Goal: Check status

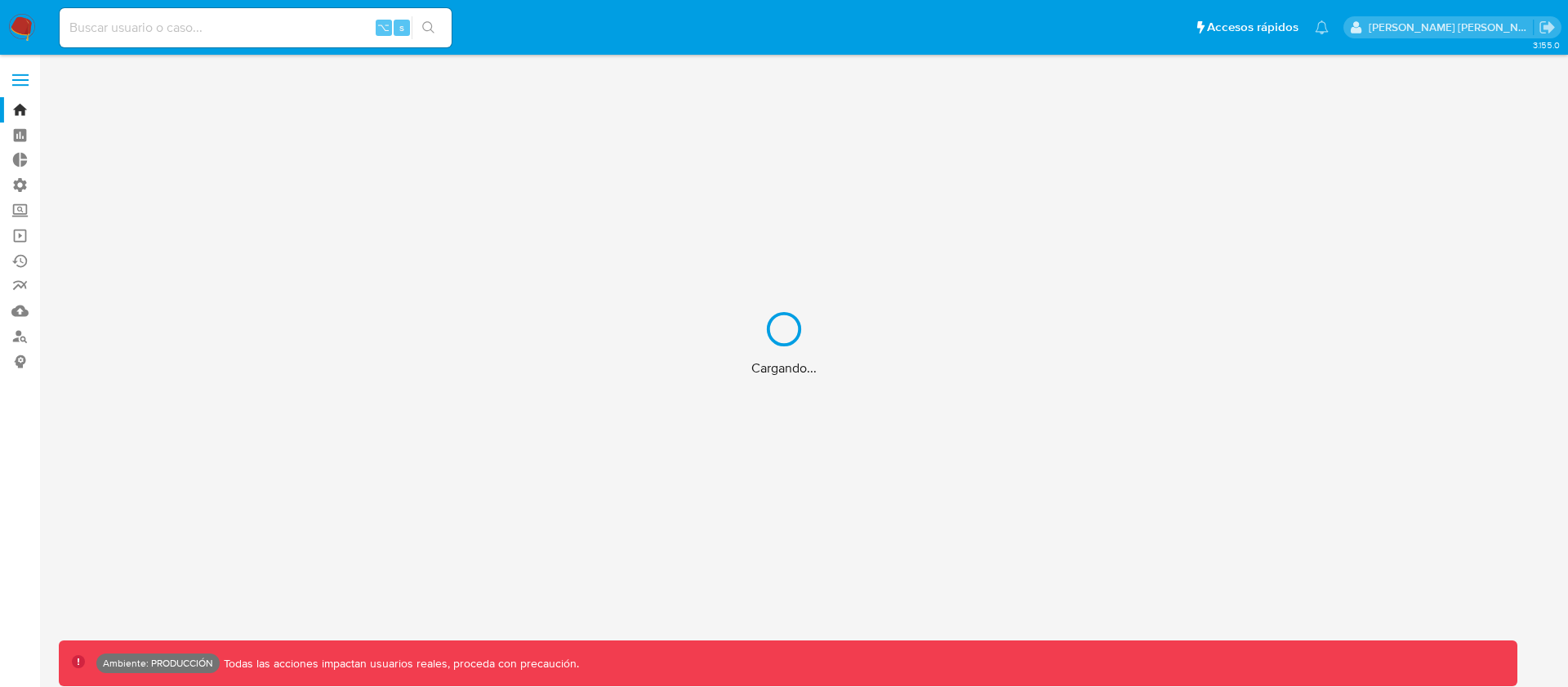
click at [147, 33] on div "Cargando..." at bounding box center [784, 343] width 1568 height 687
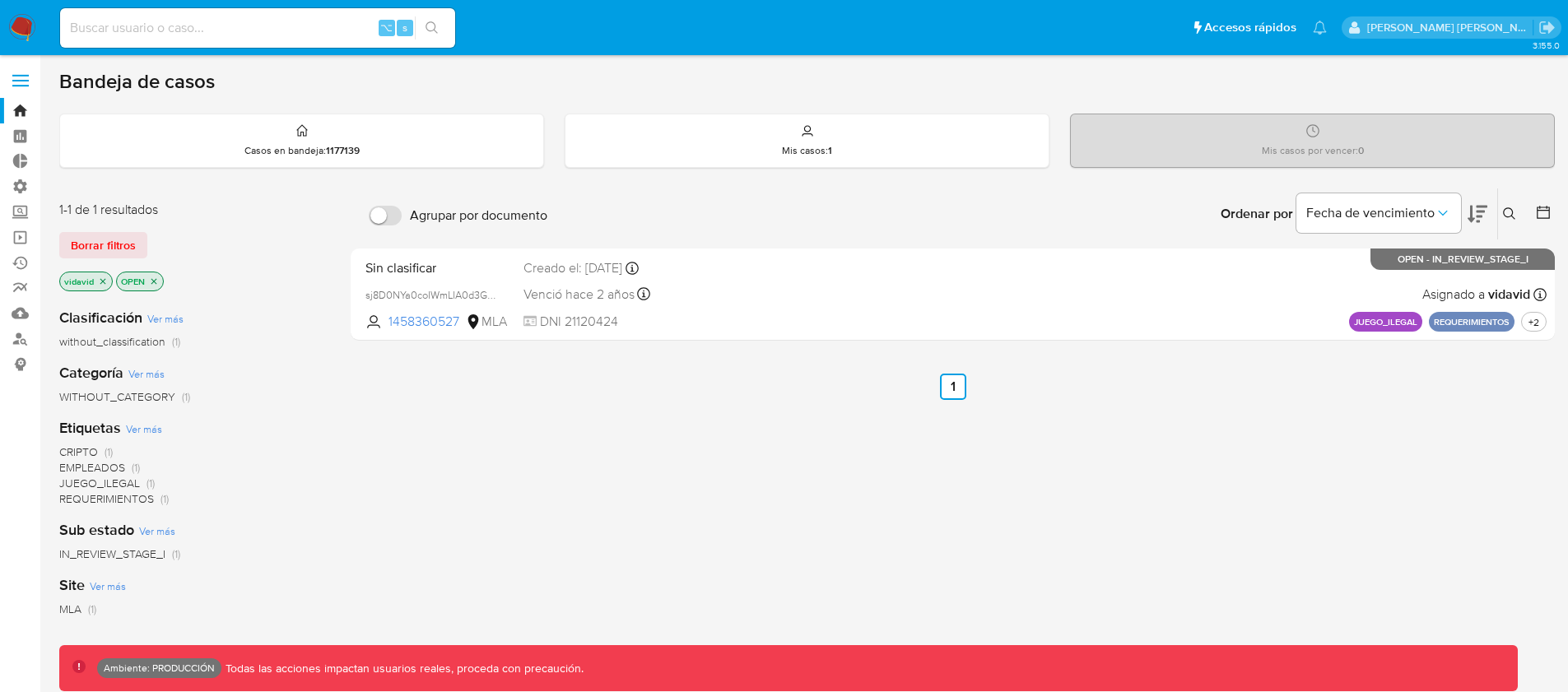
click at [168, 31] on input at bounding box center [257, 28] width 395 height 21
paste input "109380289"
type input "109380289"
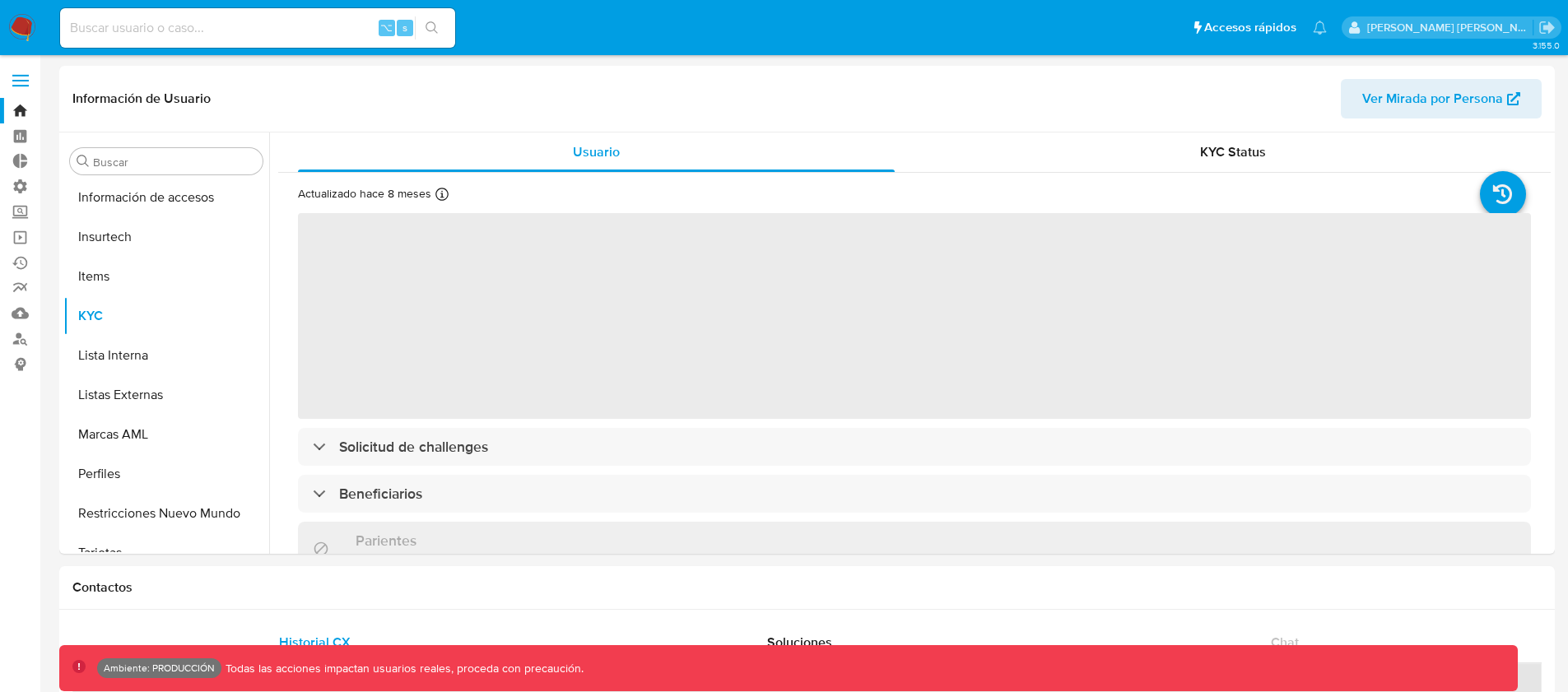
scroll to position [696, 0]
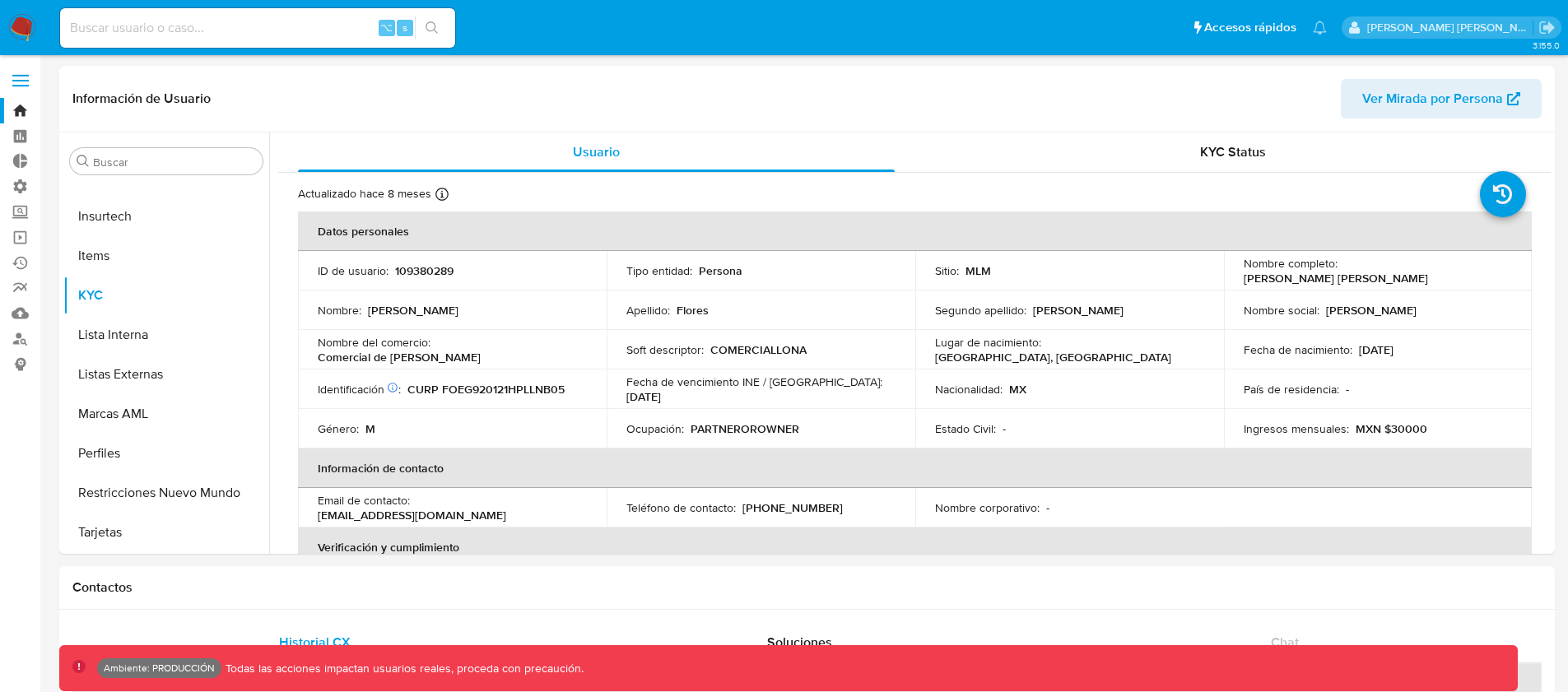
select select "10"
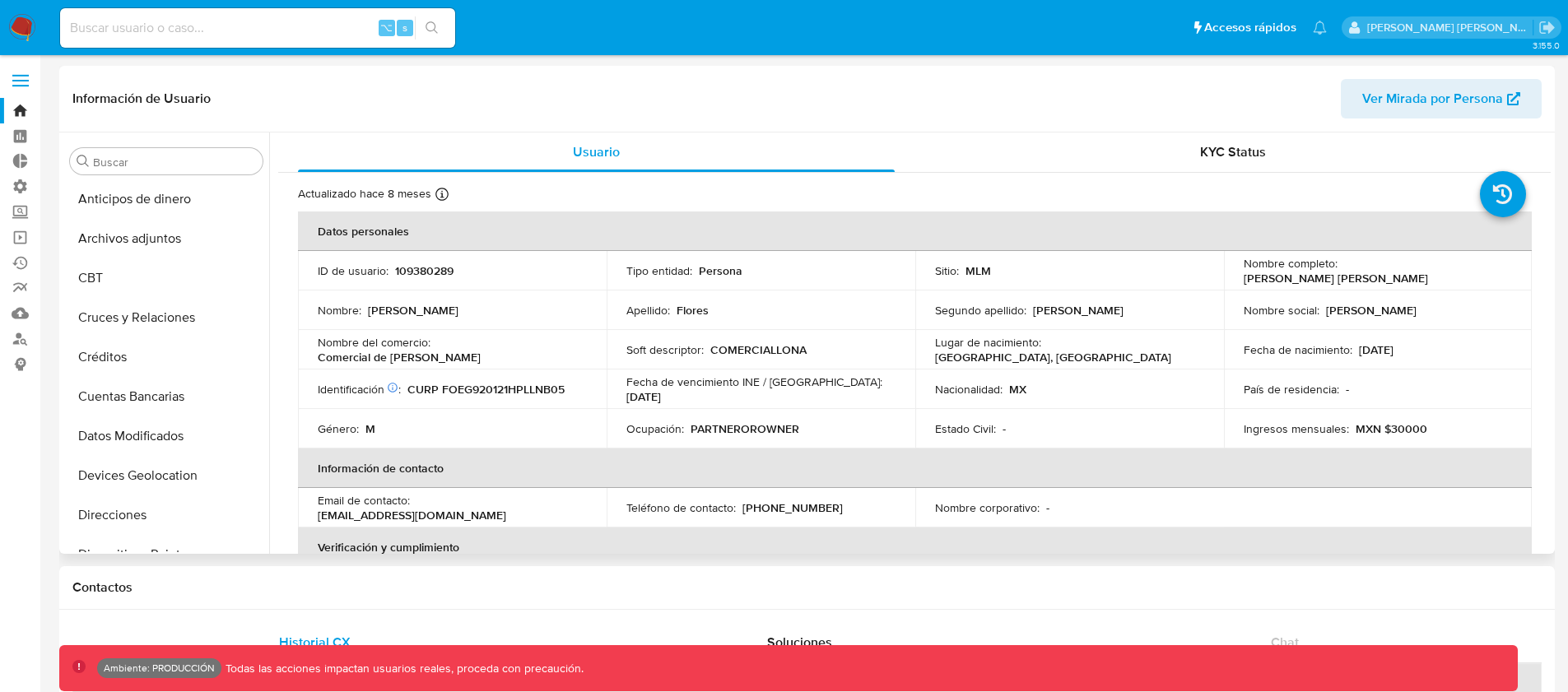
scroll to position [0, 0]
click at [146, 365] on button "Créditos" at bounding box center [160, 358] width 193 height 39
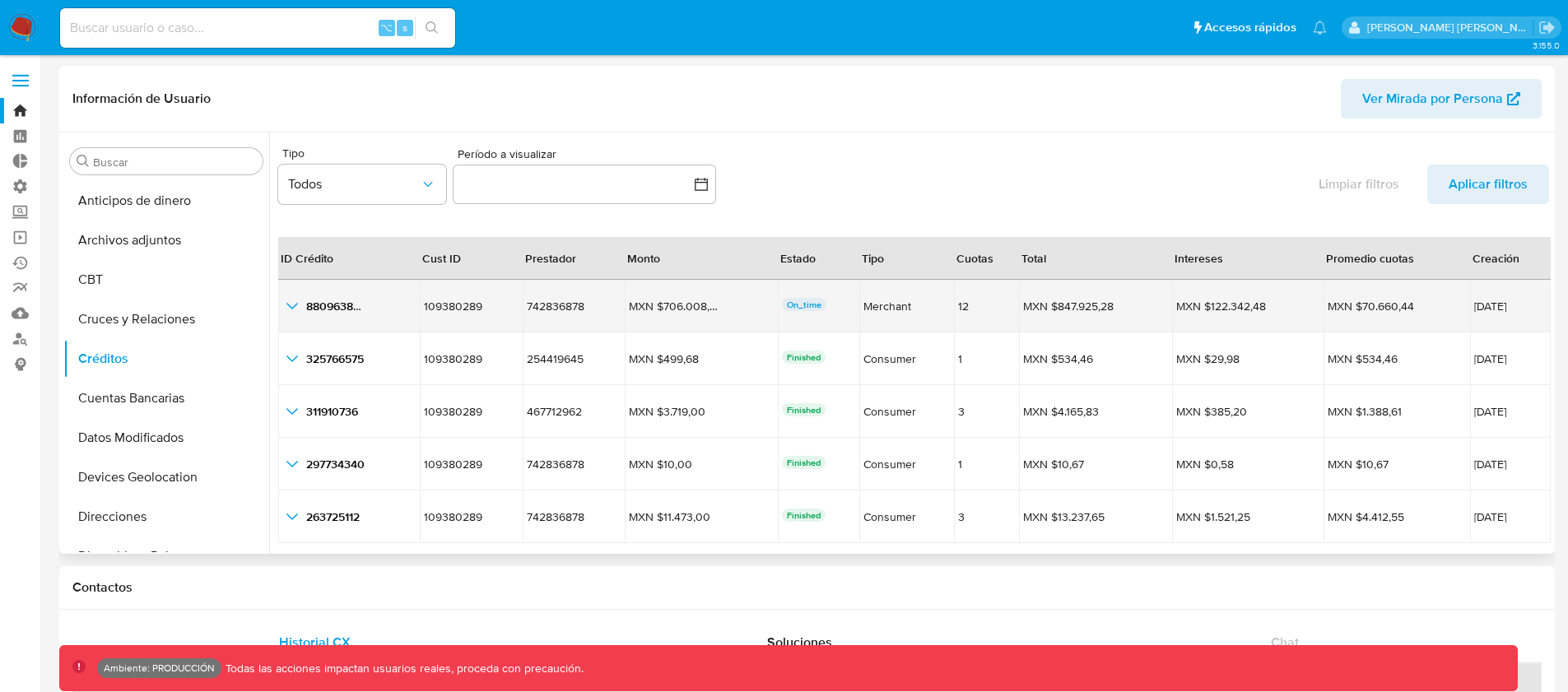
click at [296, 305] on icon "button_show_hidden_detail_by_id_0" at bounding box center [291, 306] width 11 height 7
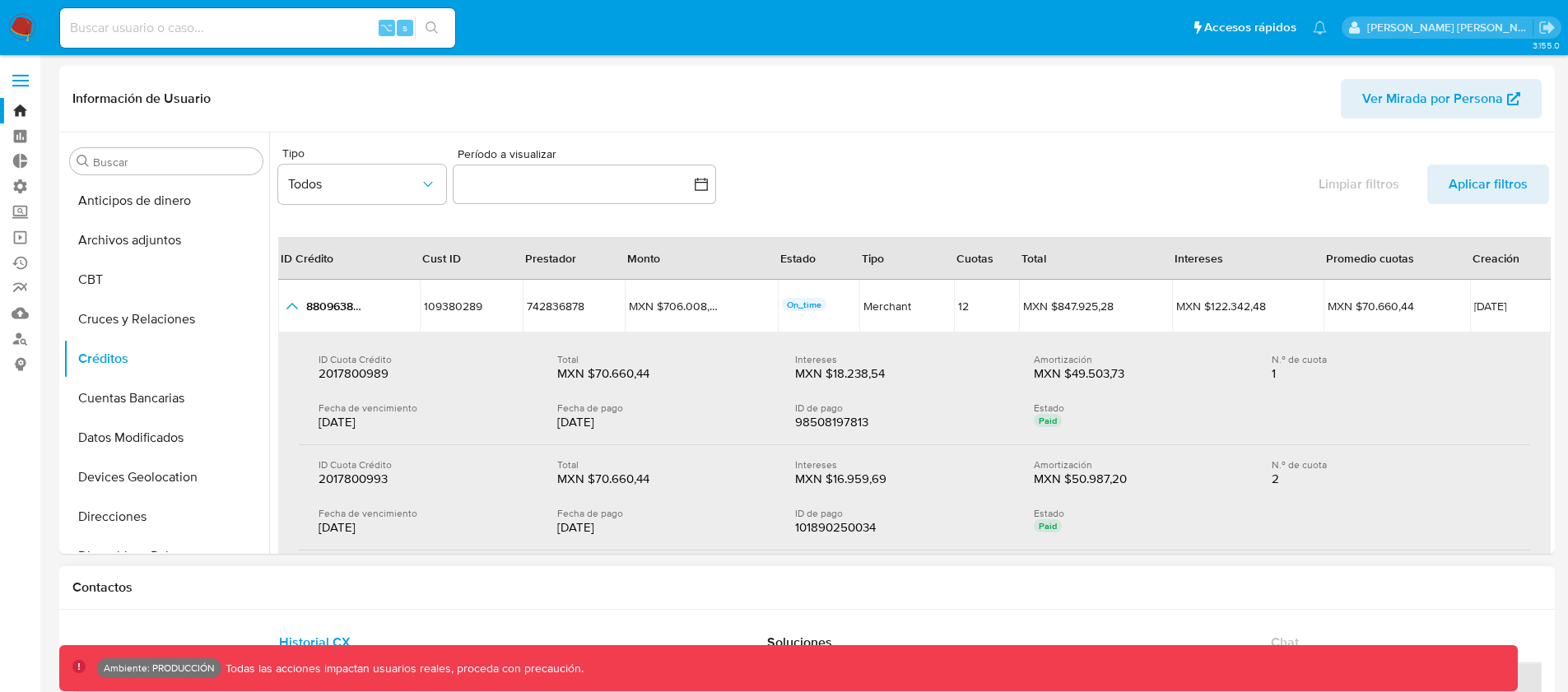
click at [828, 579] on h1 "Contactos" at bounding box center [807, 587] width 1469 height 17
click at [111, 320] on button "Cruces y Relaciones" at bounding box center [160, 318] width 193 height 39
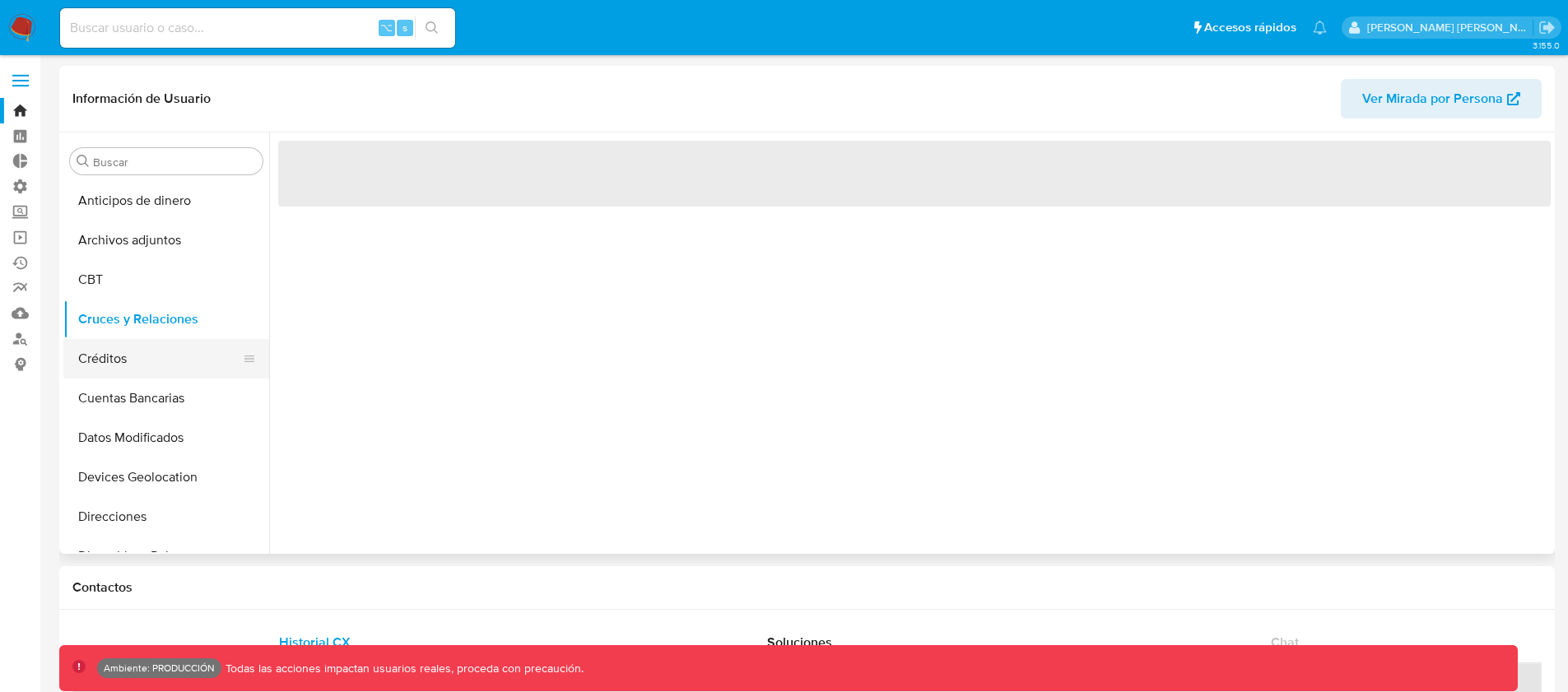
click at [118, 353] on button "Créditos" at bounding box center [160, 358] width 193 height 39
